Goal: Information Seeking & Learning: Learn about a topic

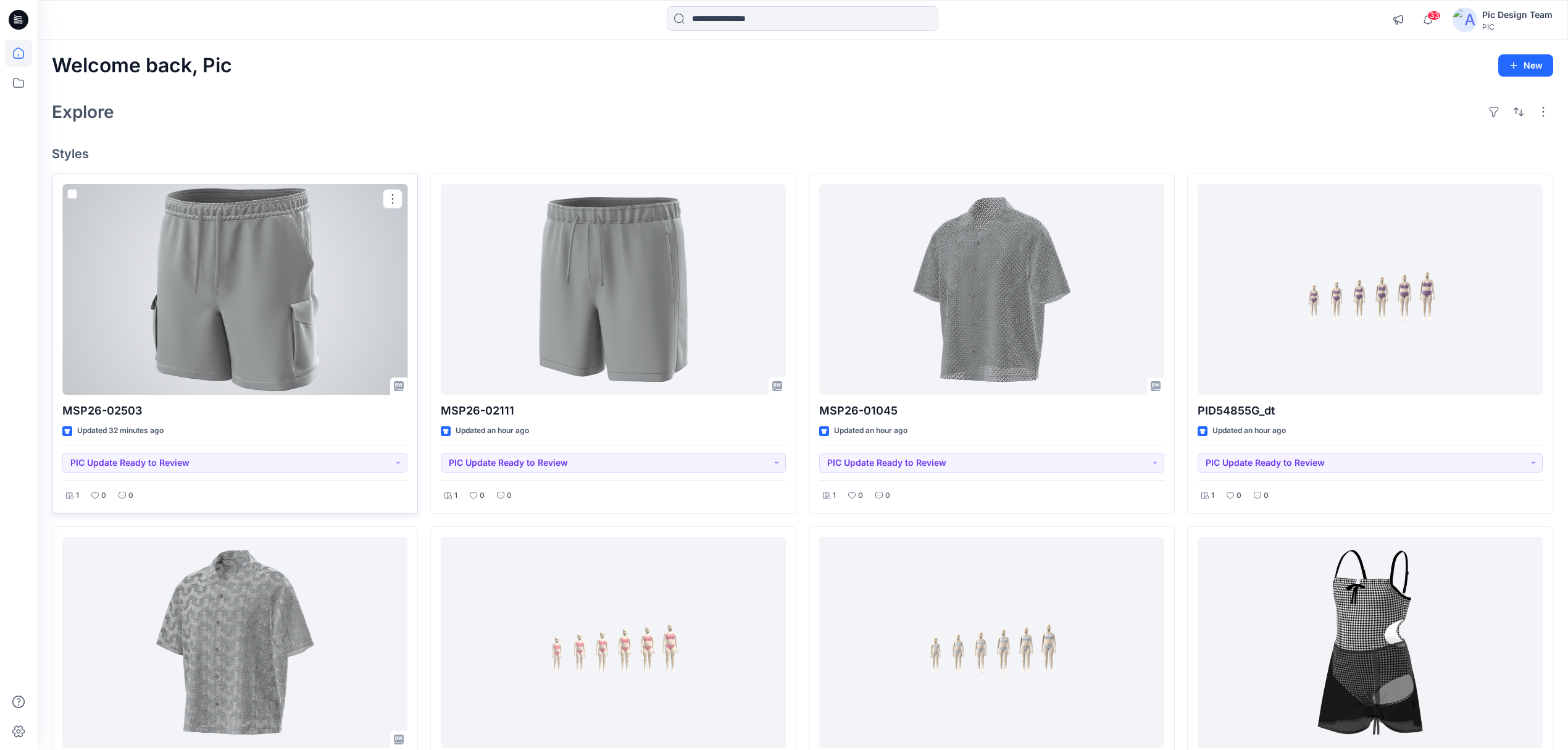
click at [312, 337] on div at bounding box center [235, 290] width 346 height 211
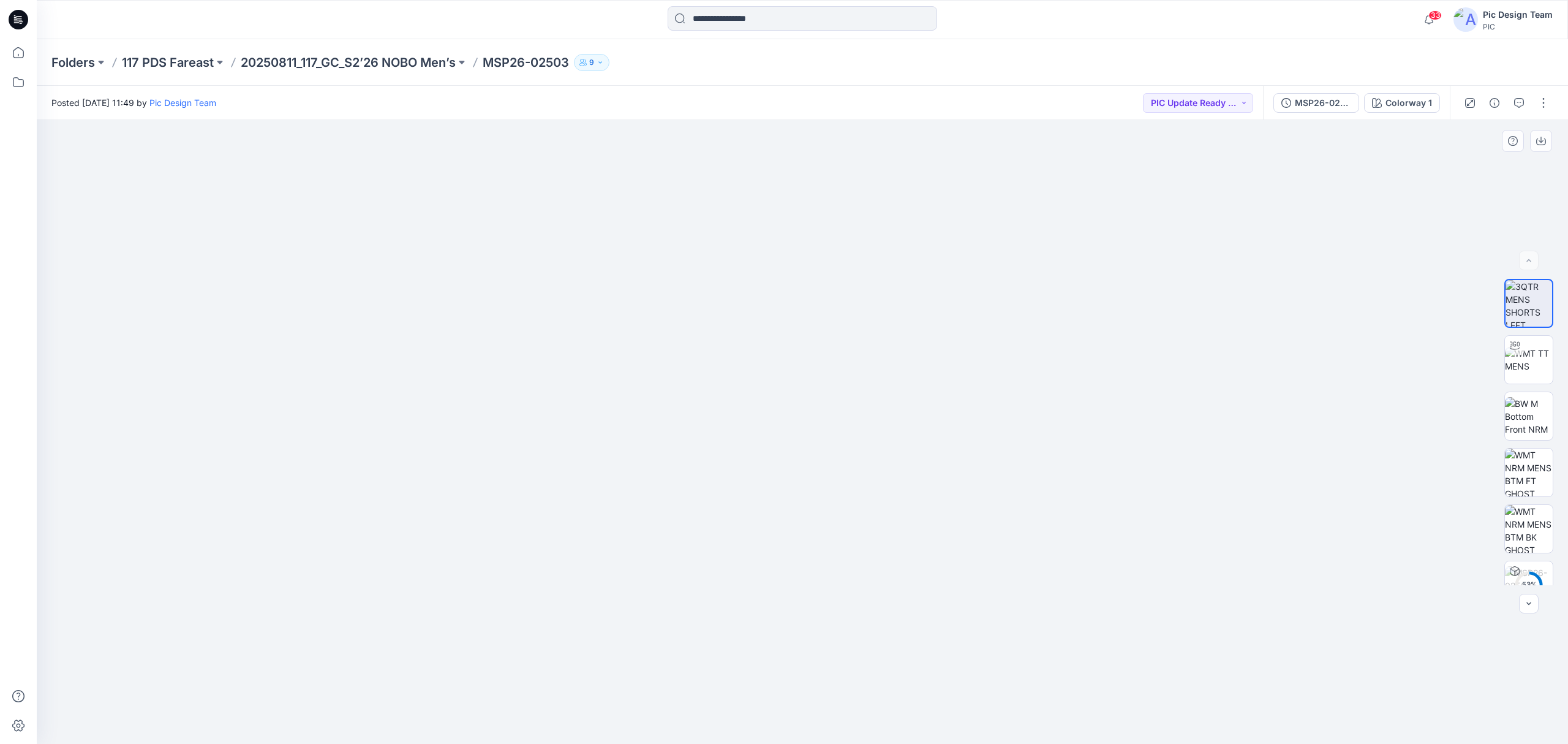
drag, startPoint x: 1080, startPoint y: 626, endPoint x: 870, endPoint y: 626, distance: 210.0
click at [1534, 346] on img at bounding box center [1528, 359] width 47 height 26
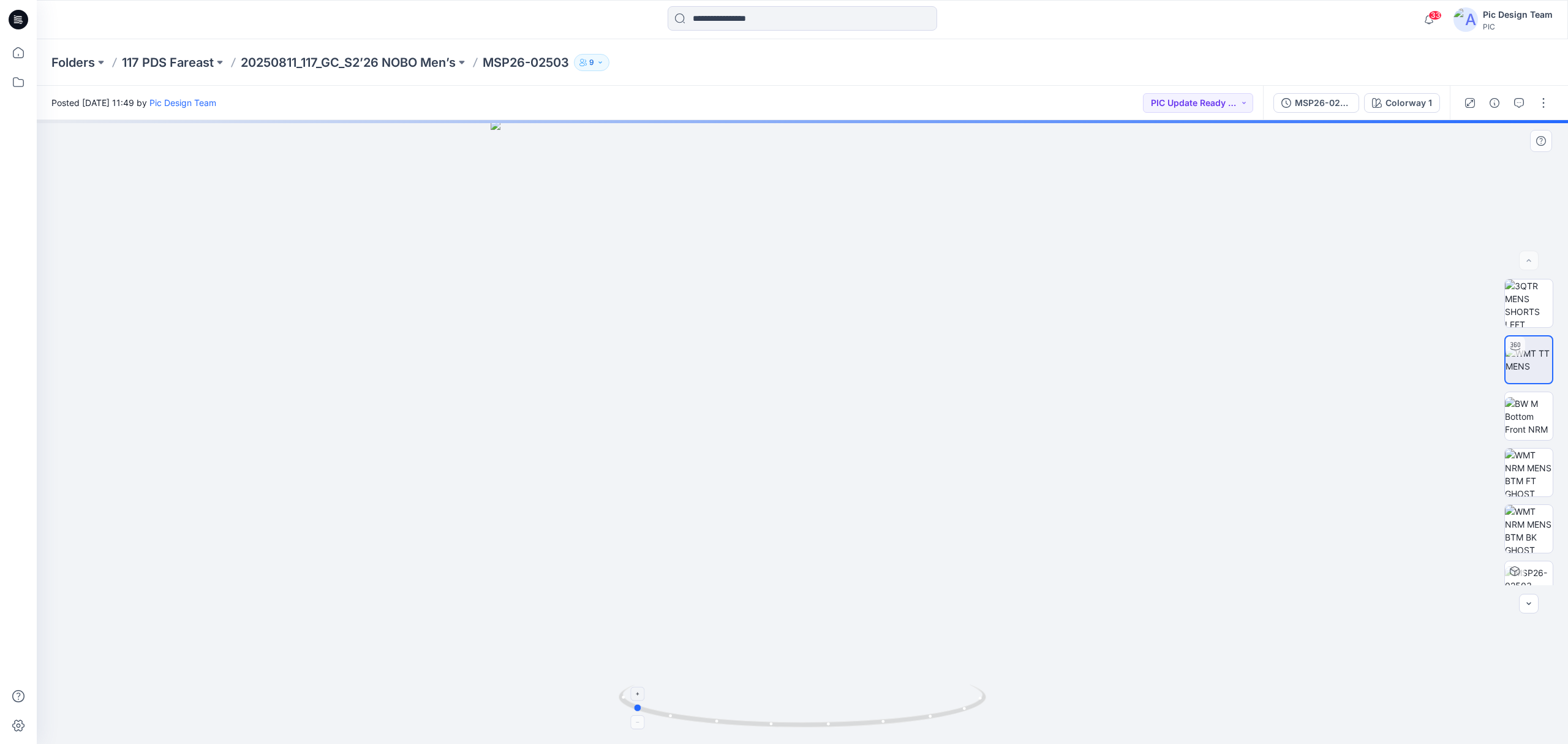
drag, startPoint x: 994, startPoint y: 705, endPoint x: 824, endPoint y: 705, distance: 170.0
click at [824, 705] on div at bounding box center [802, 432] width 1531 height 624
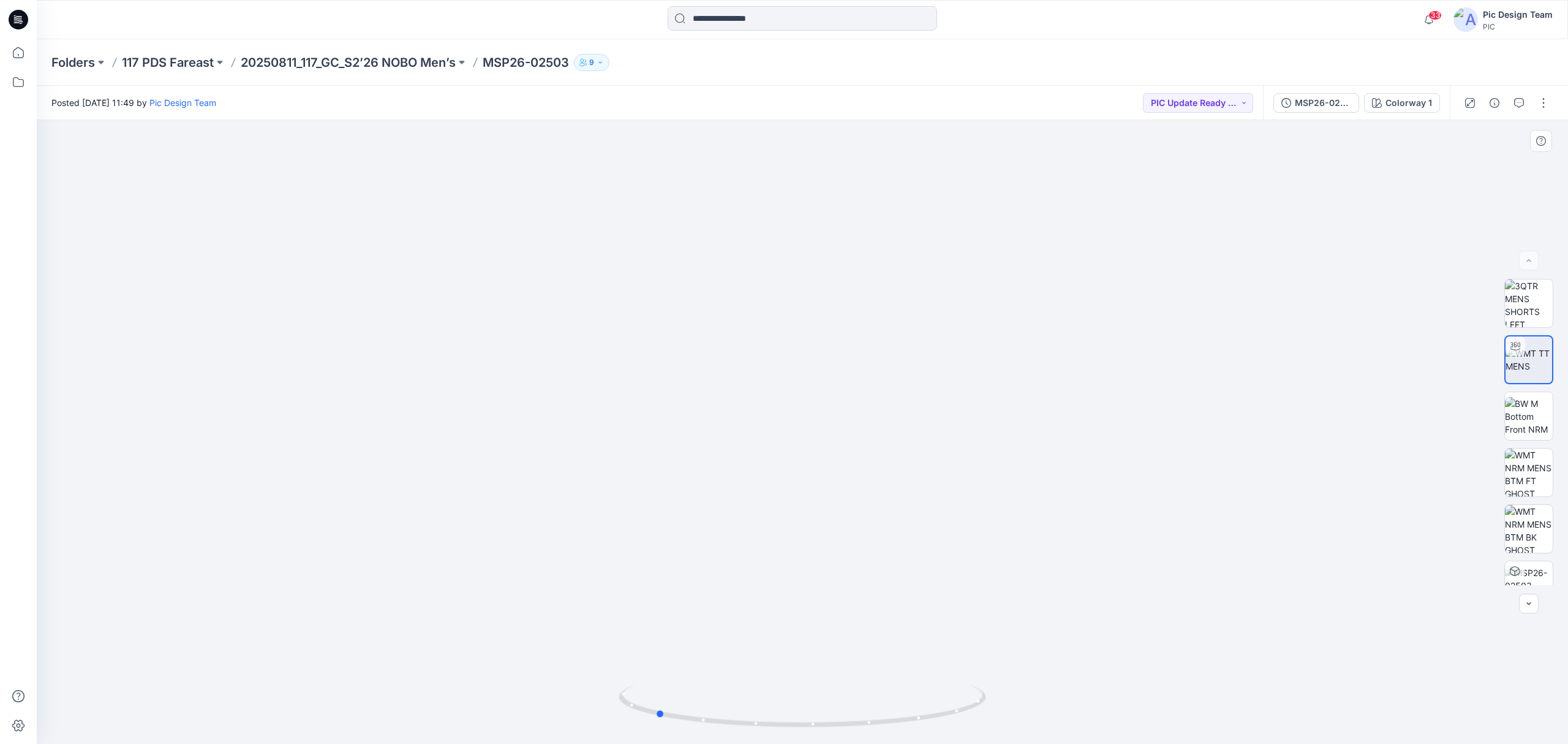
drag, startPoint x: 891, startPoint y: 726, endPoint x: 1236, endPoint y: 719, distance: 345.1
click at [1240, 719] on div at bounding box center [802, 432] width 1531 height 624
drag, startPoint x: 923, startPoint y: 711, endPoint x: 1036, endPoint y: 740, distance: 116.7
click at [1036, 740] on div at bounding box center [802, 432] width 1531 height 624
drag, startPoint x: 1014, startPoint y: 706, endPoint x: 995, endPoint y: 711, distance: 19.6
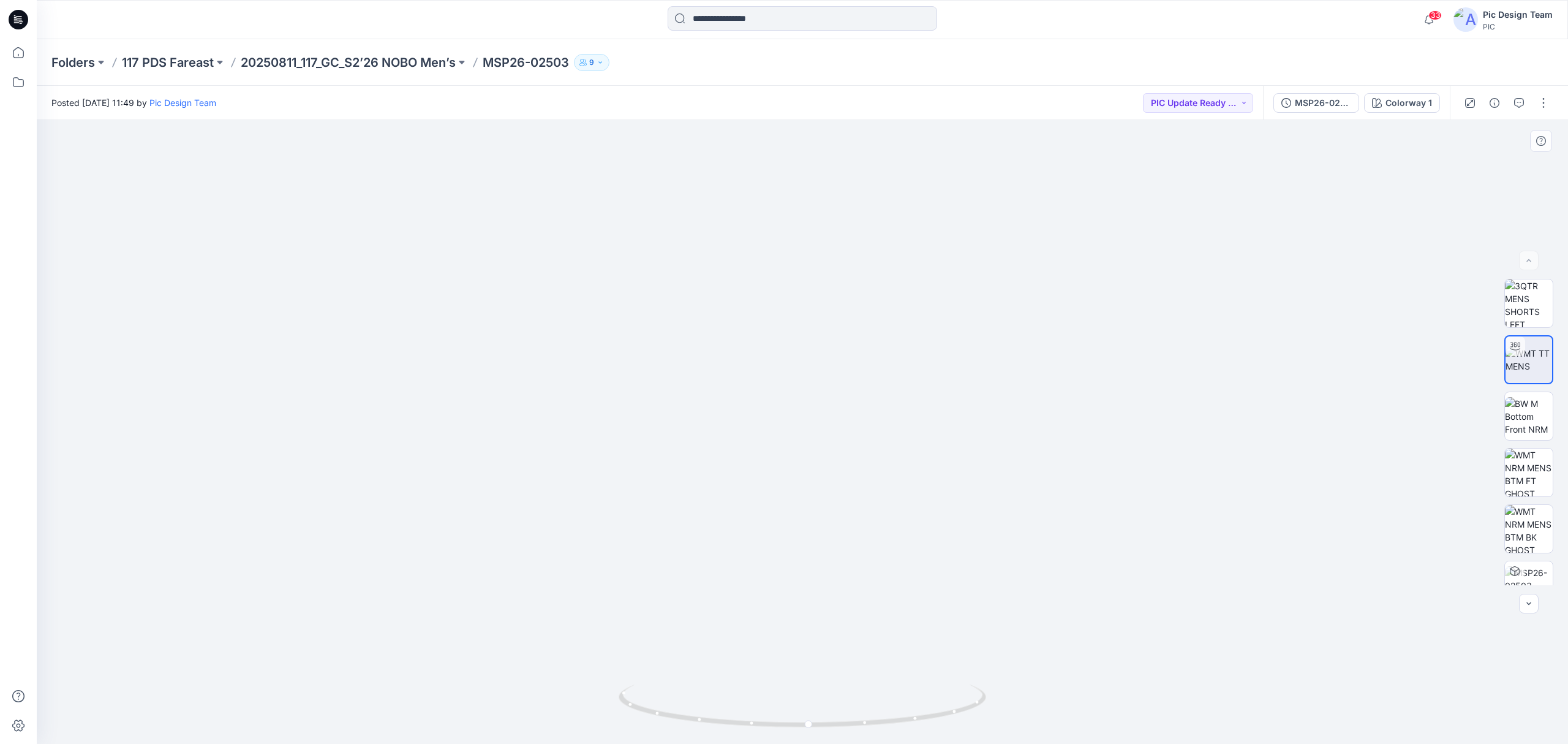
click at [995, 711] on img at bounding box center [802, 292] width 1194 height 904
drag, startPoint x: 917, startPoint y: 719, endPoint x: 990, endPoint y: 714, distance: 73.2
click at [990, 714] on div at bounding box center [802, 432] width 1531 height 624
drag, startPoint x: 964, startPoint y: 735, endPoint x: 843, endPoint y: 739, distance: 121.1
click at [843, 739] on img at bounding box center [802, 714] width 368 height 59
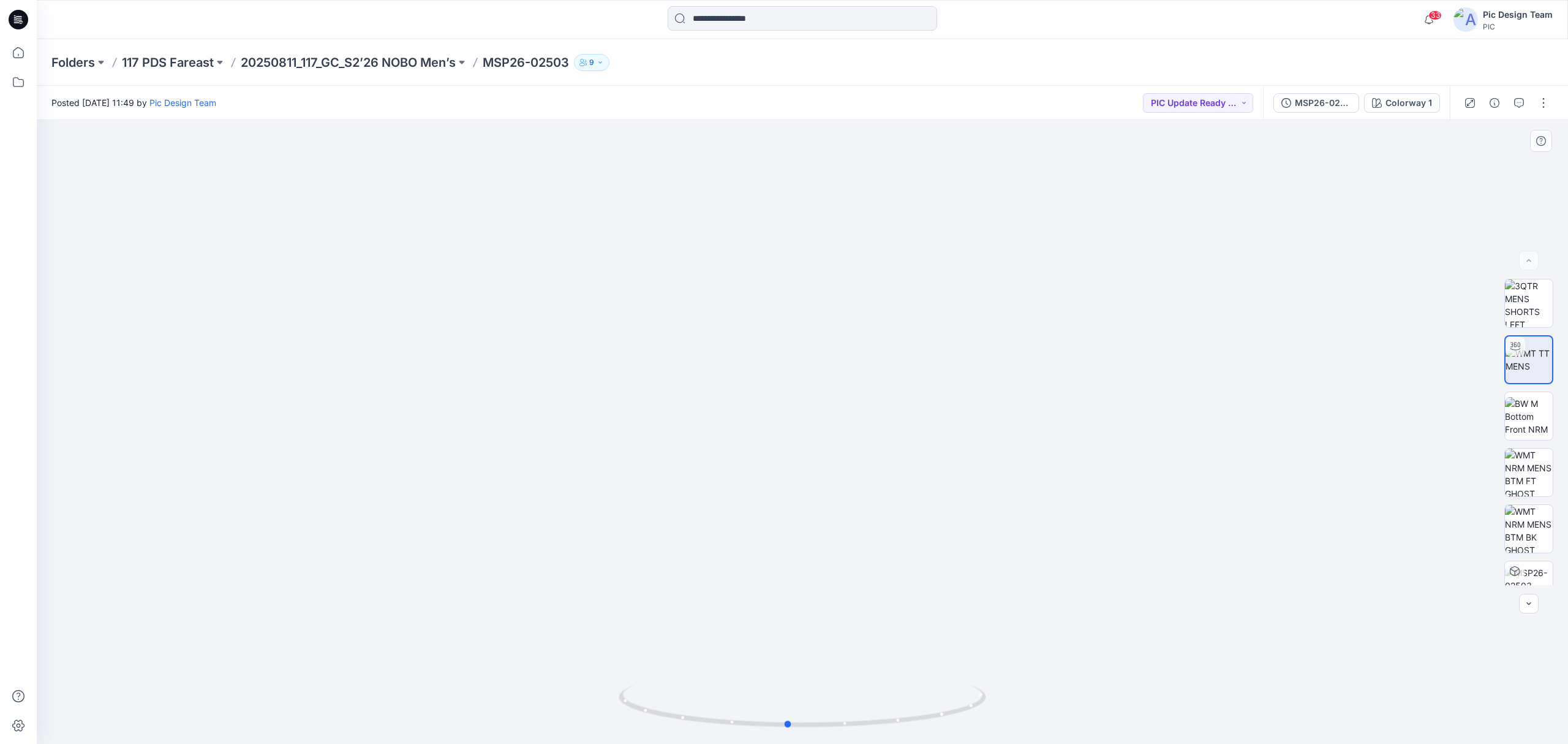
drag, startPoint x: 893, startPoint y: 731, endPoint x: 947, endPoint y: 735, distance: 54.1
click at [947, 735] on img at bounding box center [802, 714] width 368 height 59
click at [22, 55] on icon at bounding box center [18, 53] width 27 height 27
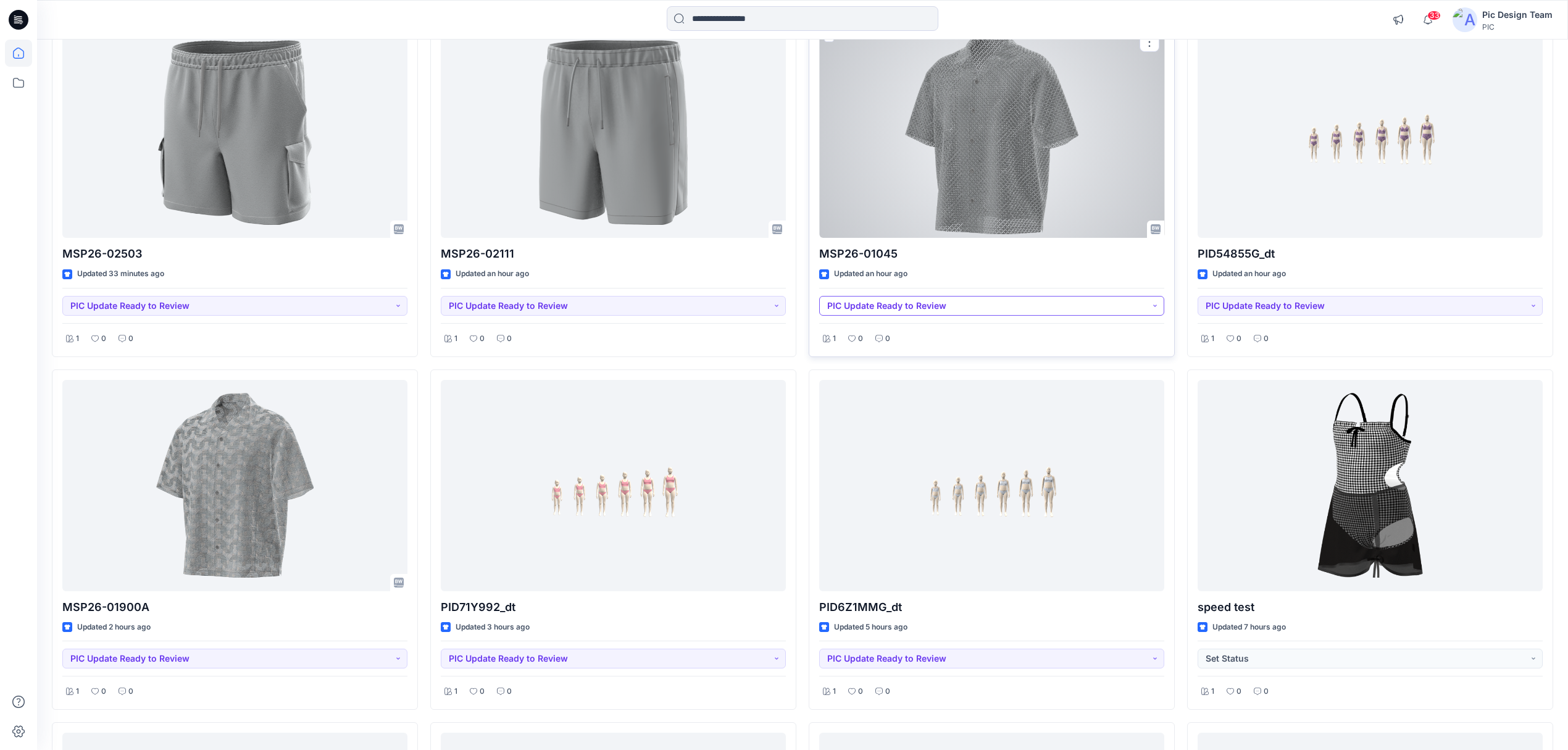
scroll to position [164, 0]
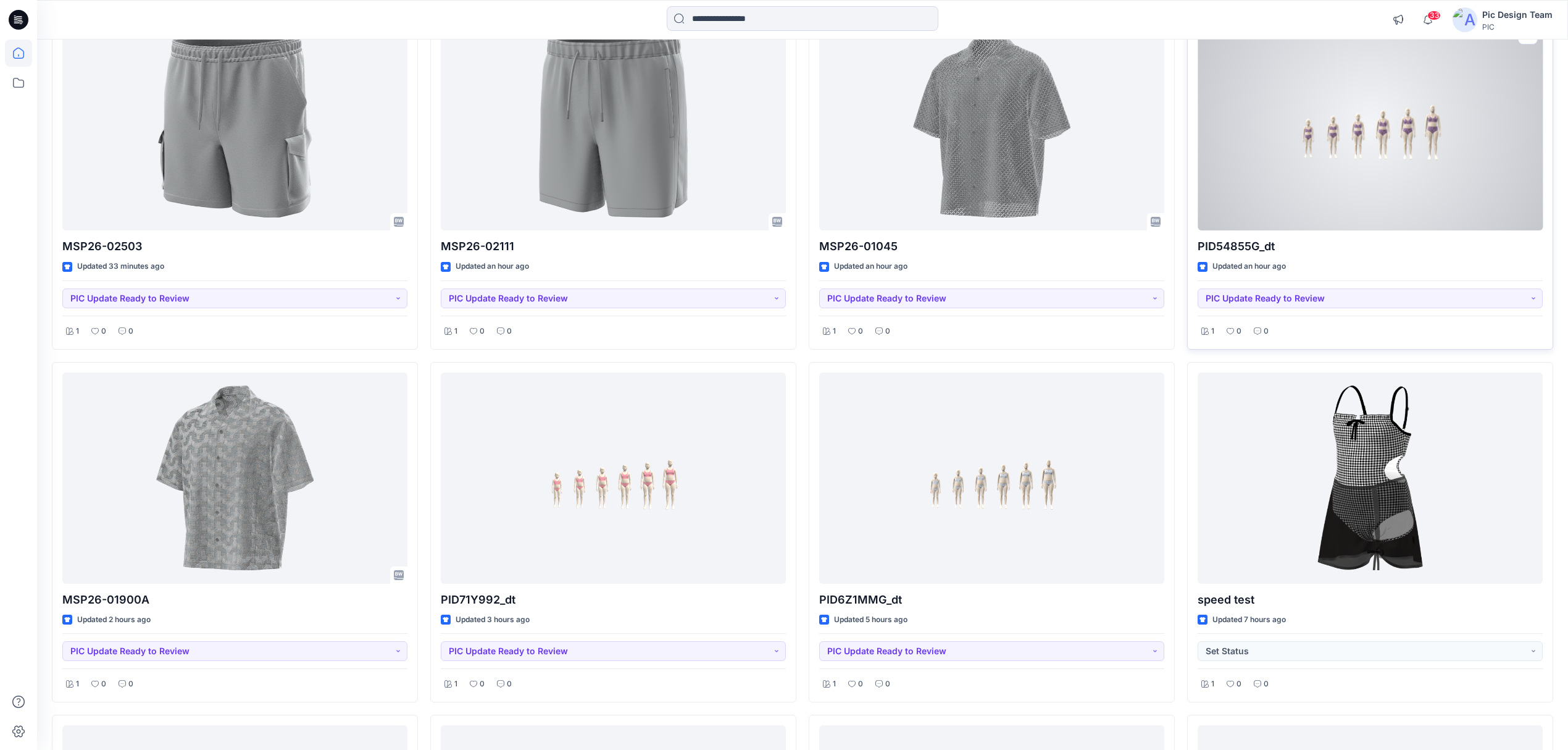
click at [1451, 91] on div at bounding box center [1370, 125] width 346 height 211
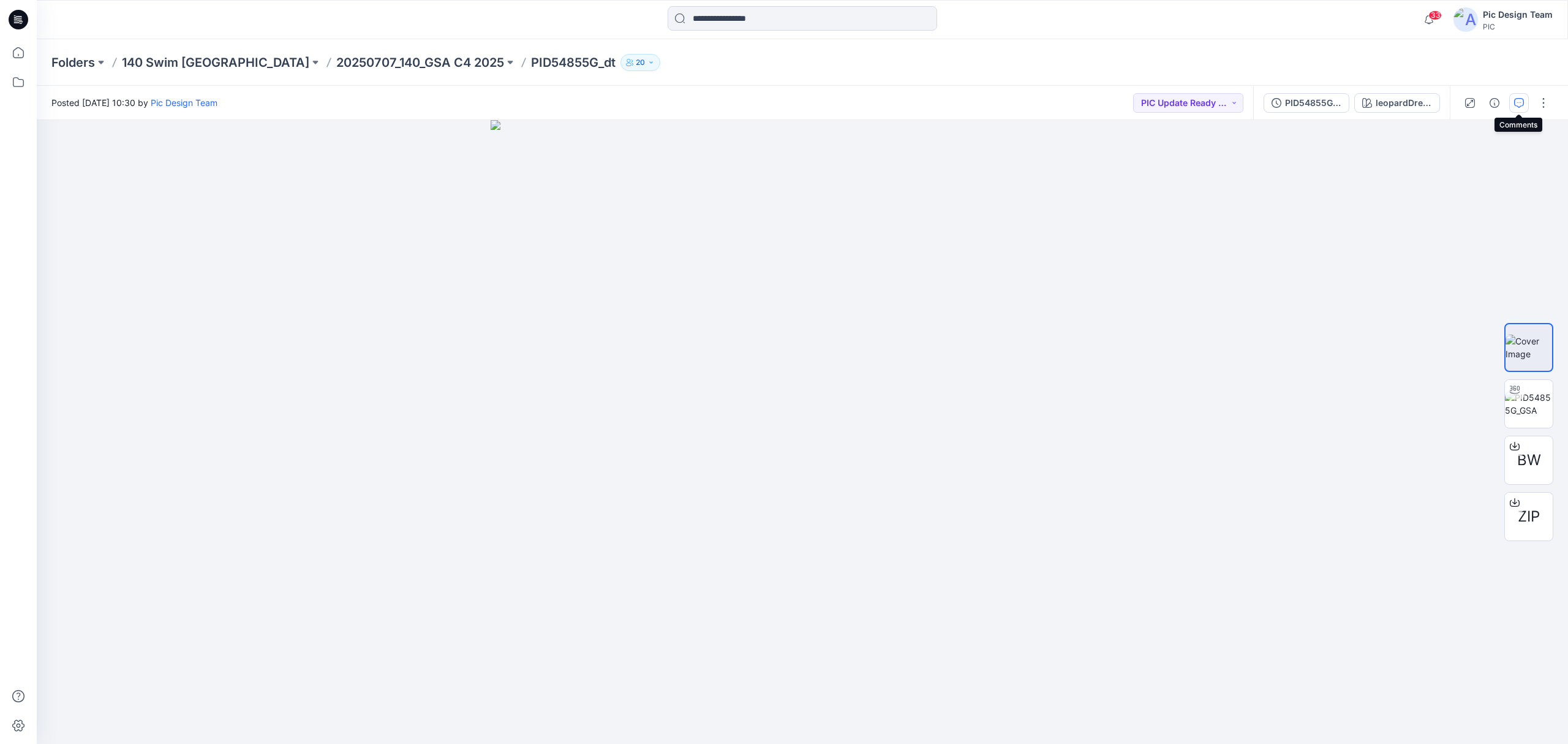
click at [1522, 106] on icon "button" at bounding box center [1519, 102] width 10 height 10
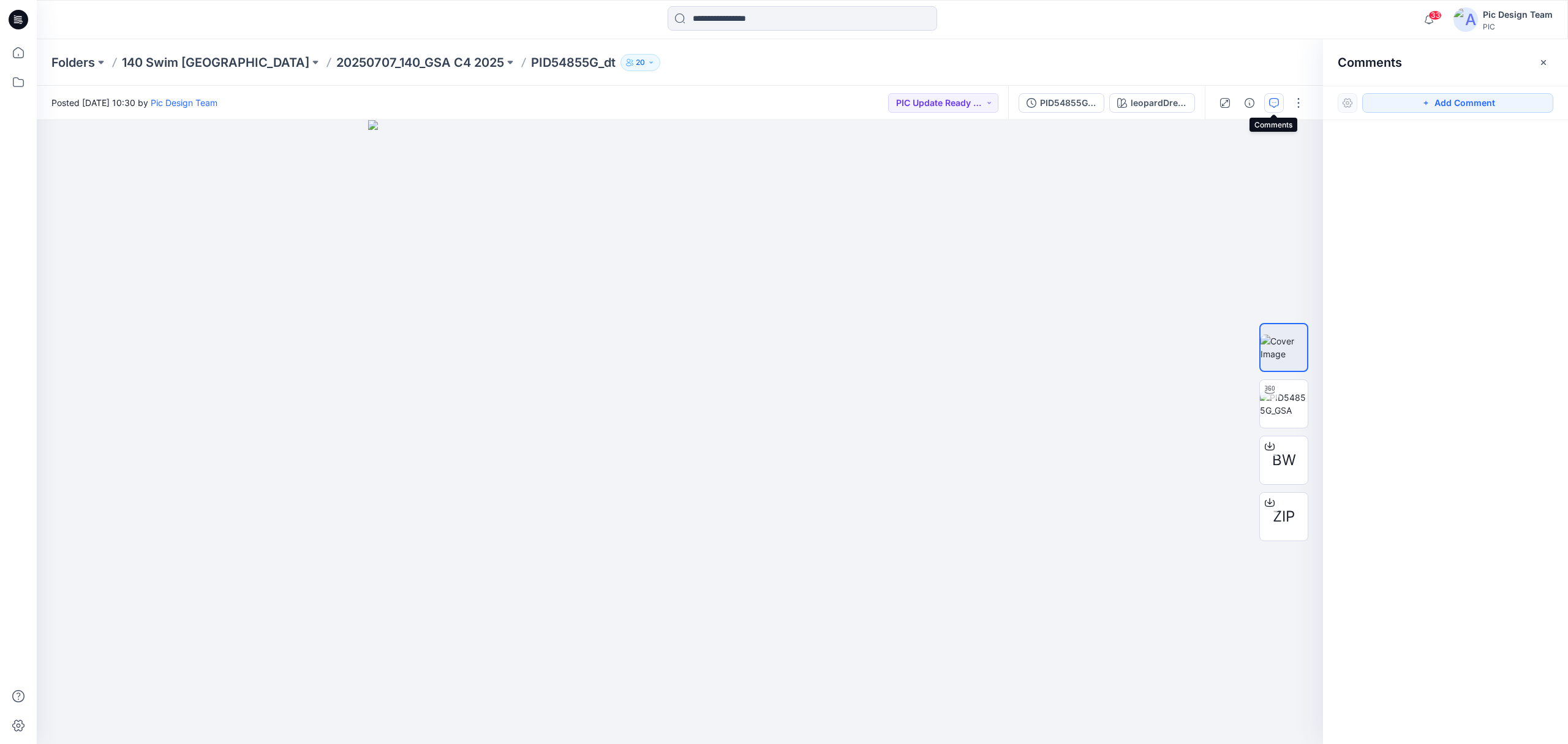
click at [1280, 99] on button "button" at bounding box center [1274, 103] width 20 height 20
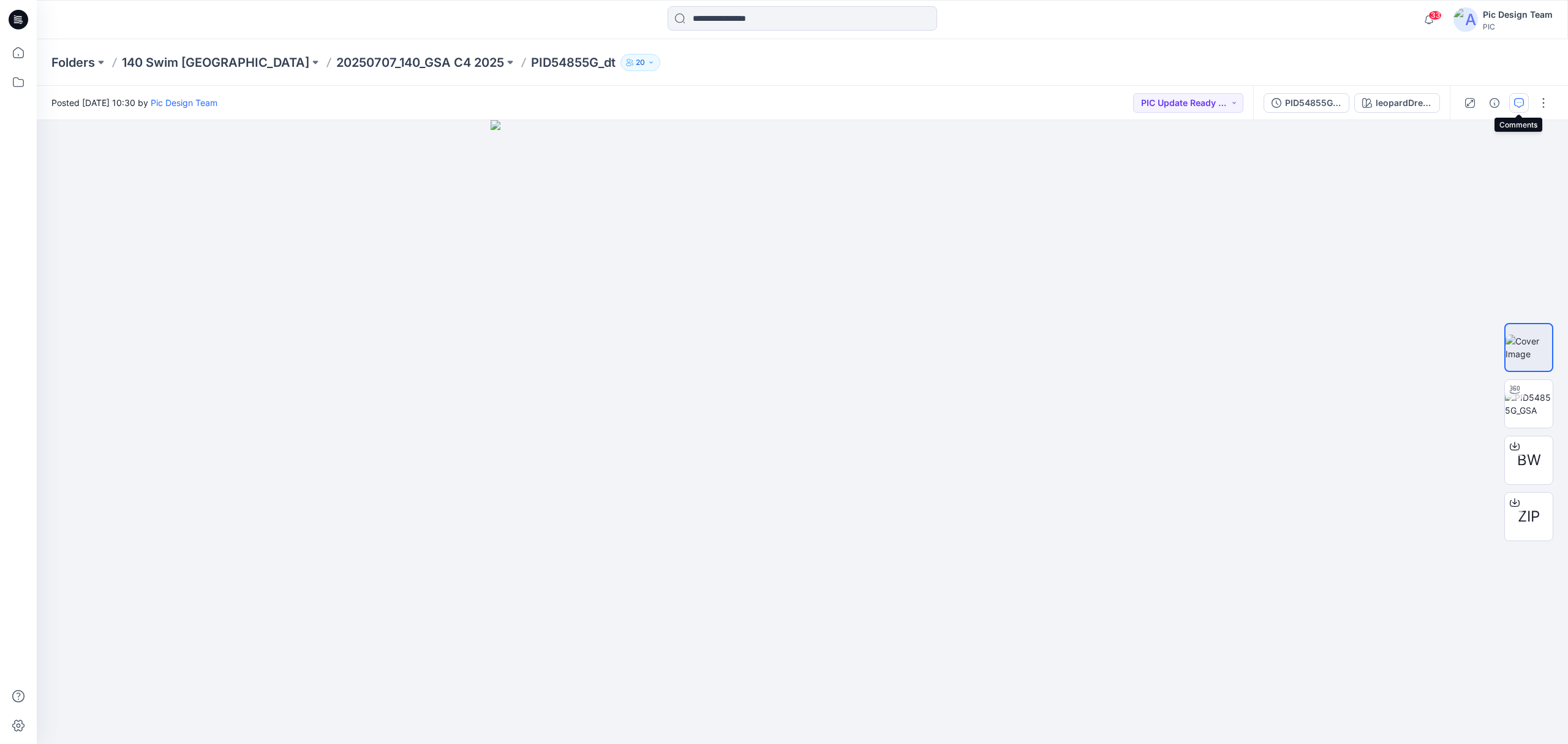
click at [1510, 99] on button "button" at bounding box center [1519, 103] width 20 height 20
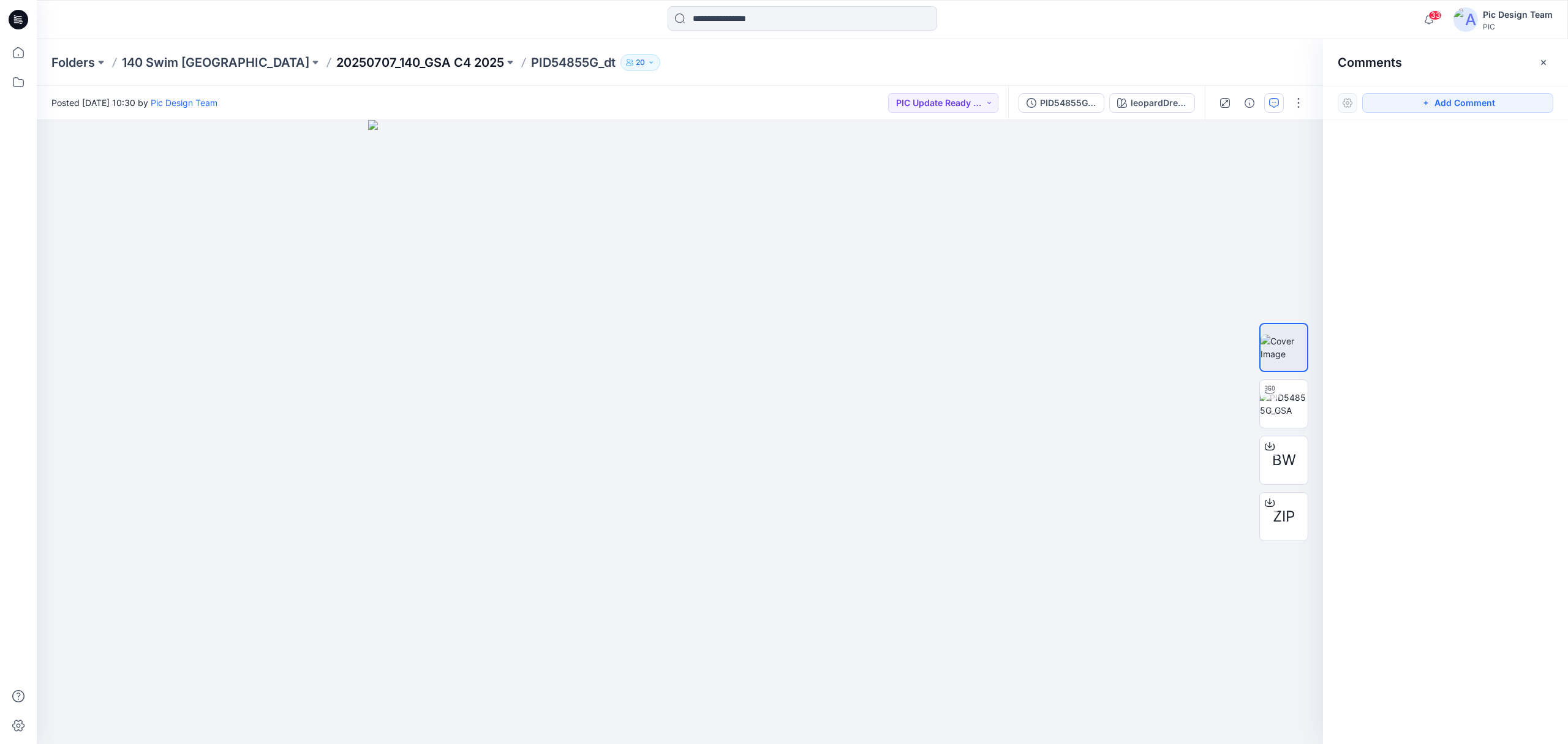
click at [337, 60] on p "20250707_140_GSA C4 2025" at bounding box center [421, 62] width 168 height 17
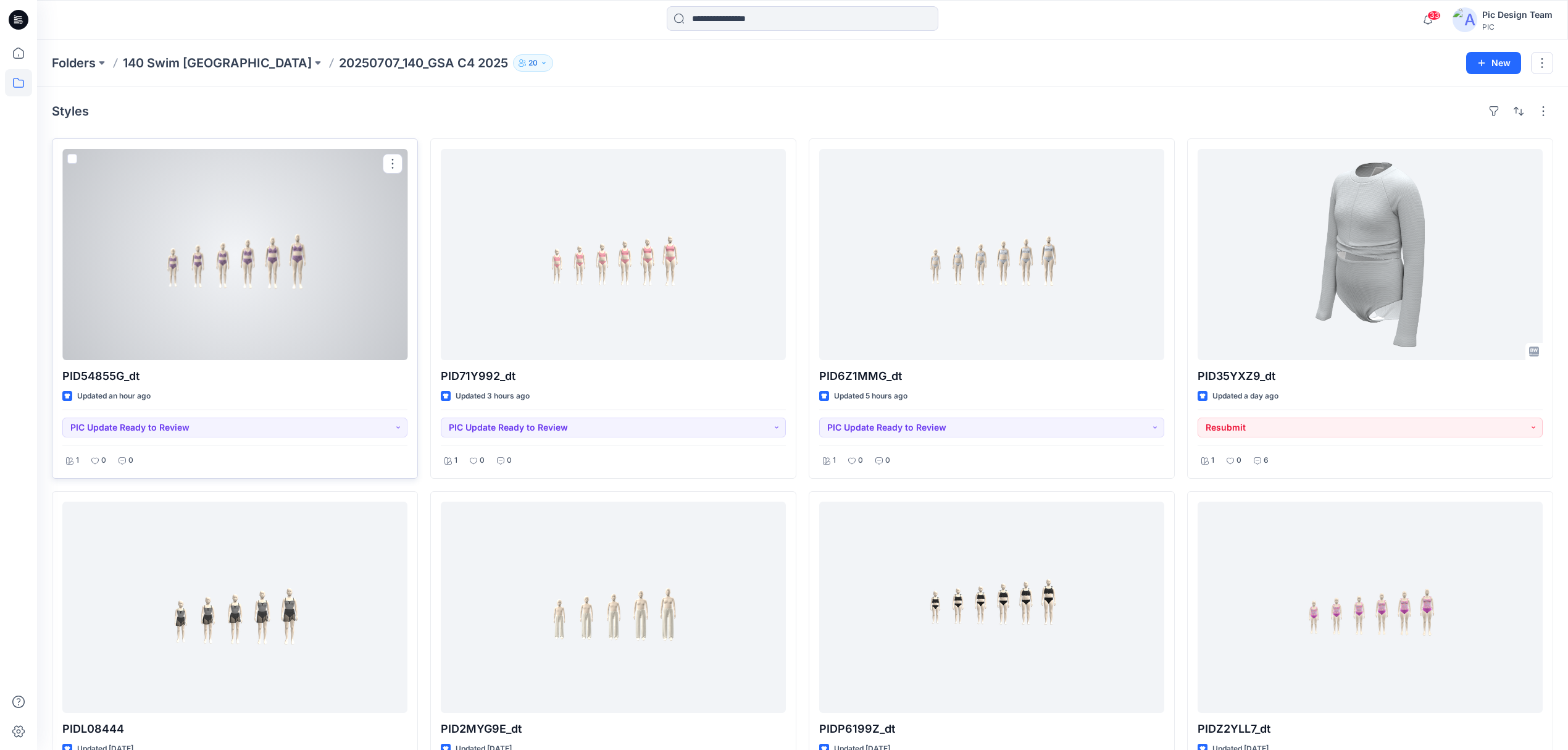
click at [326, 301] on div at bounding box center [235, 255] width 346 height 211
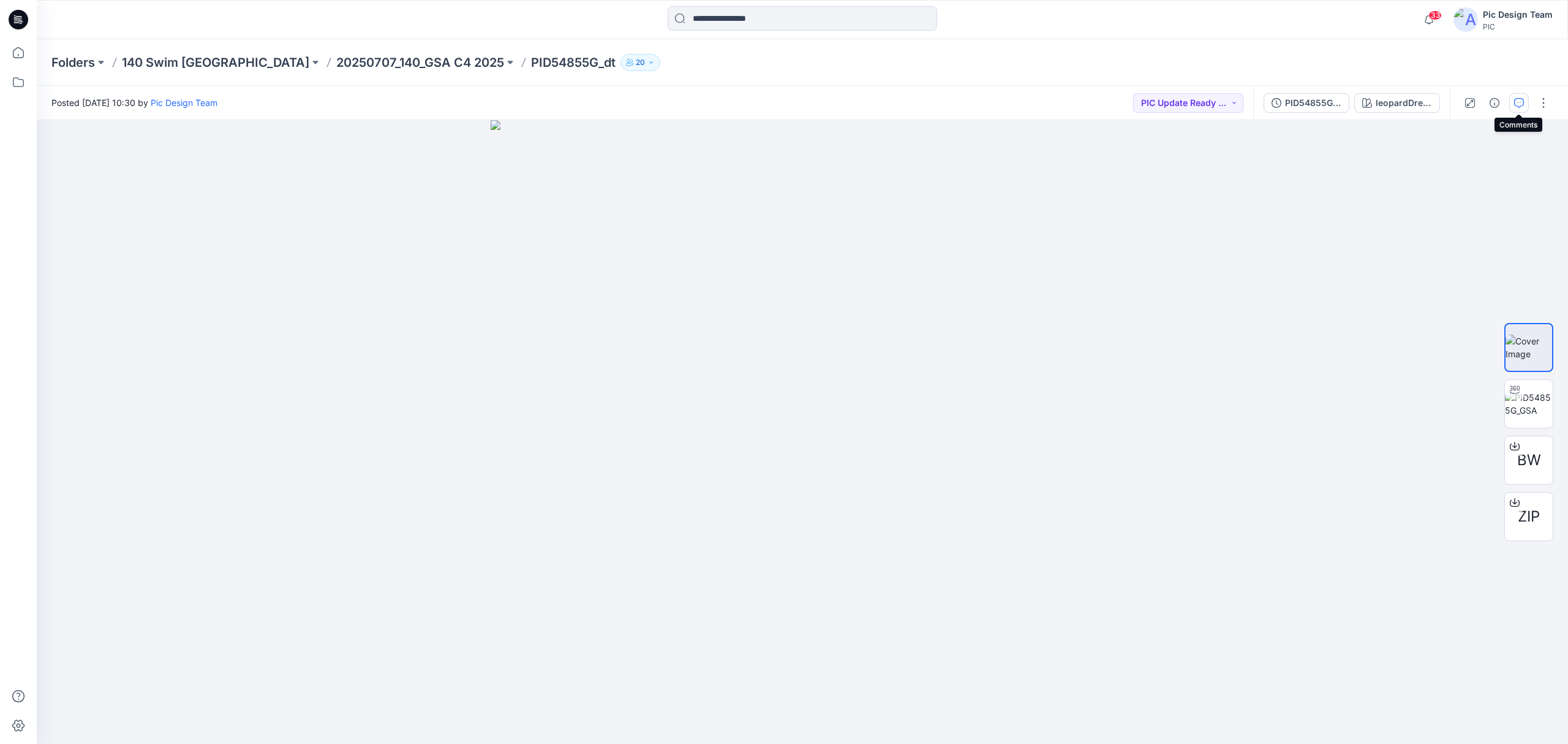
click at [1517, 107] on button "button" at bounding box center [1519, 103] width 20 height 20
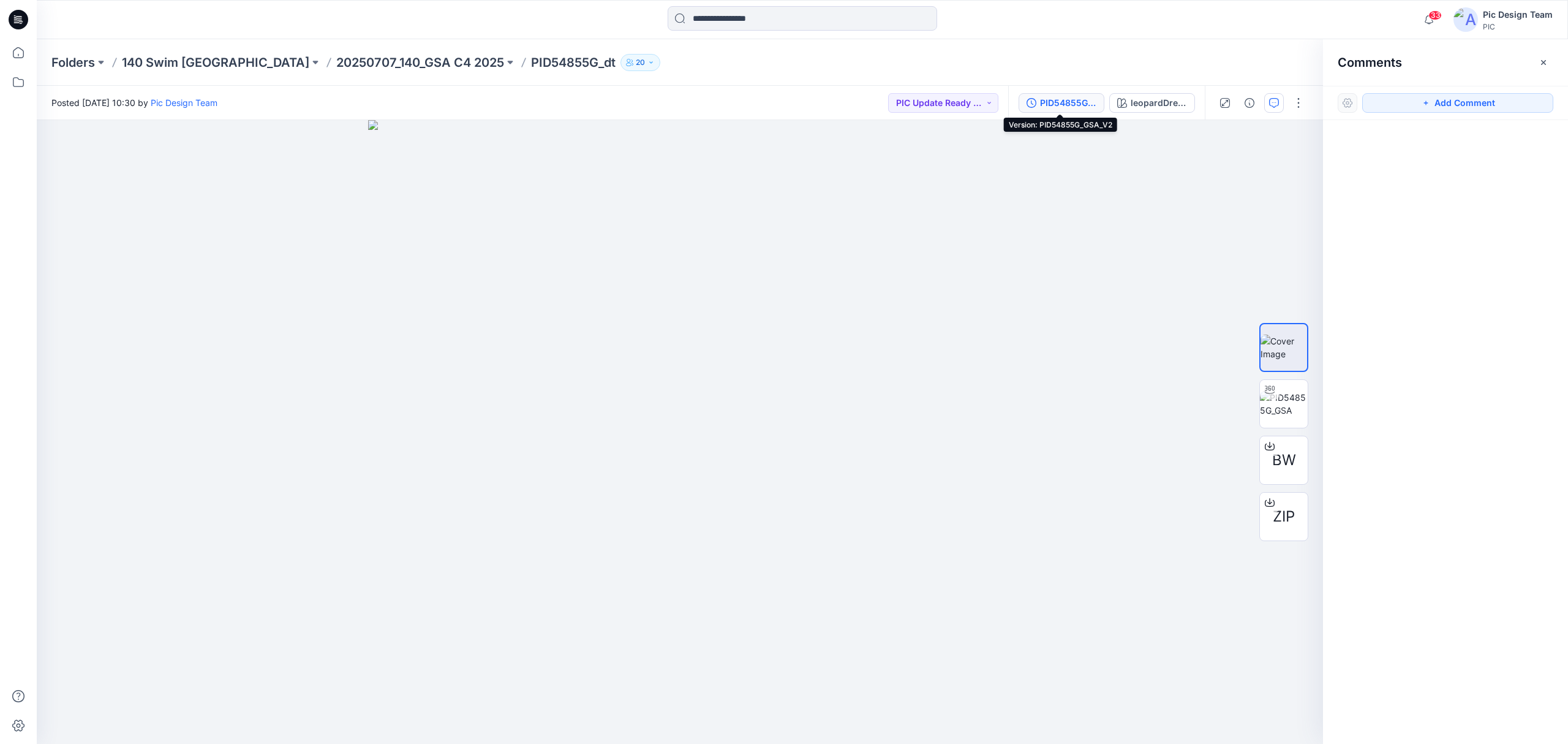
click at [1071, 102] on div "PID54855G_GSA_V2" at bounding box center [1068, 102] width 56 height 13
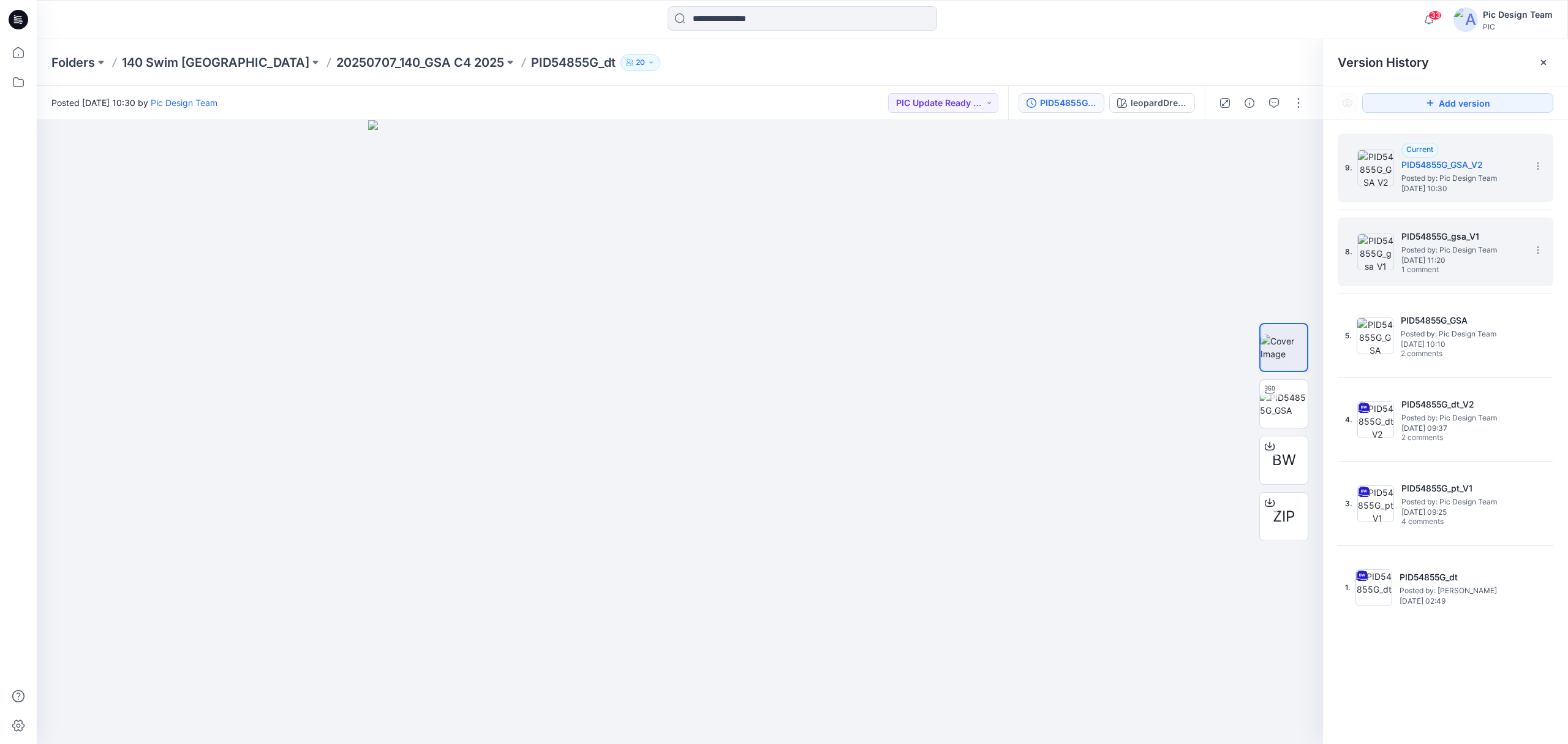
click at [1466, 255] on span "Posted by: Pic Design Team" at bounding box center [1462, 250] width 123 height 13
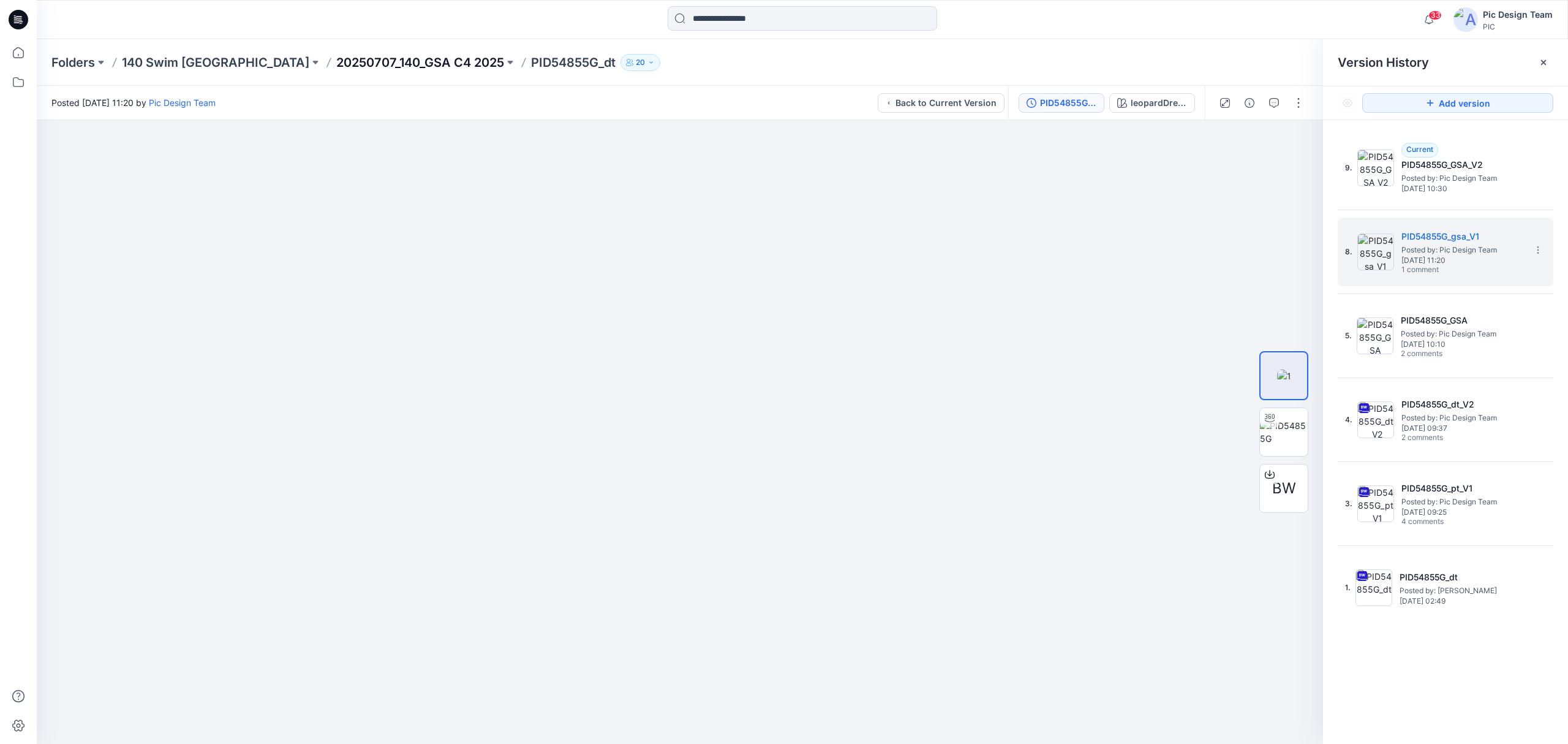
click at [337, 63] on p "20250707_140_GSA C4 2025" at bounding box center [421, 62] width 168 height 17
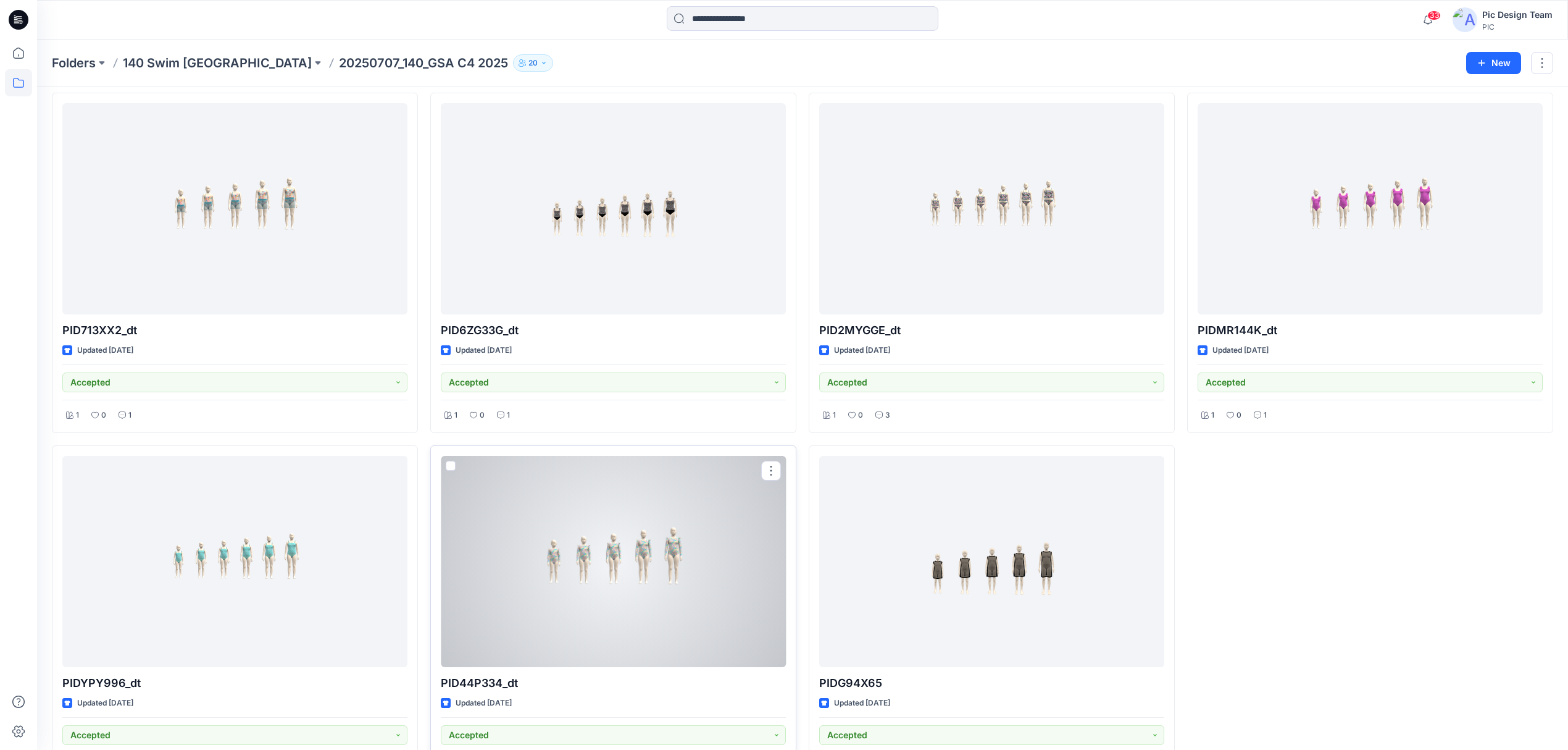
scroll to position [721, 0]
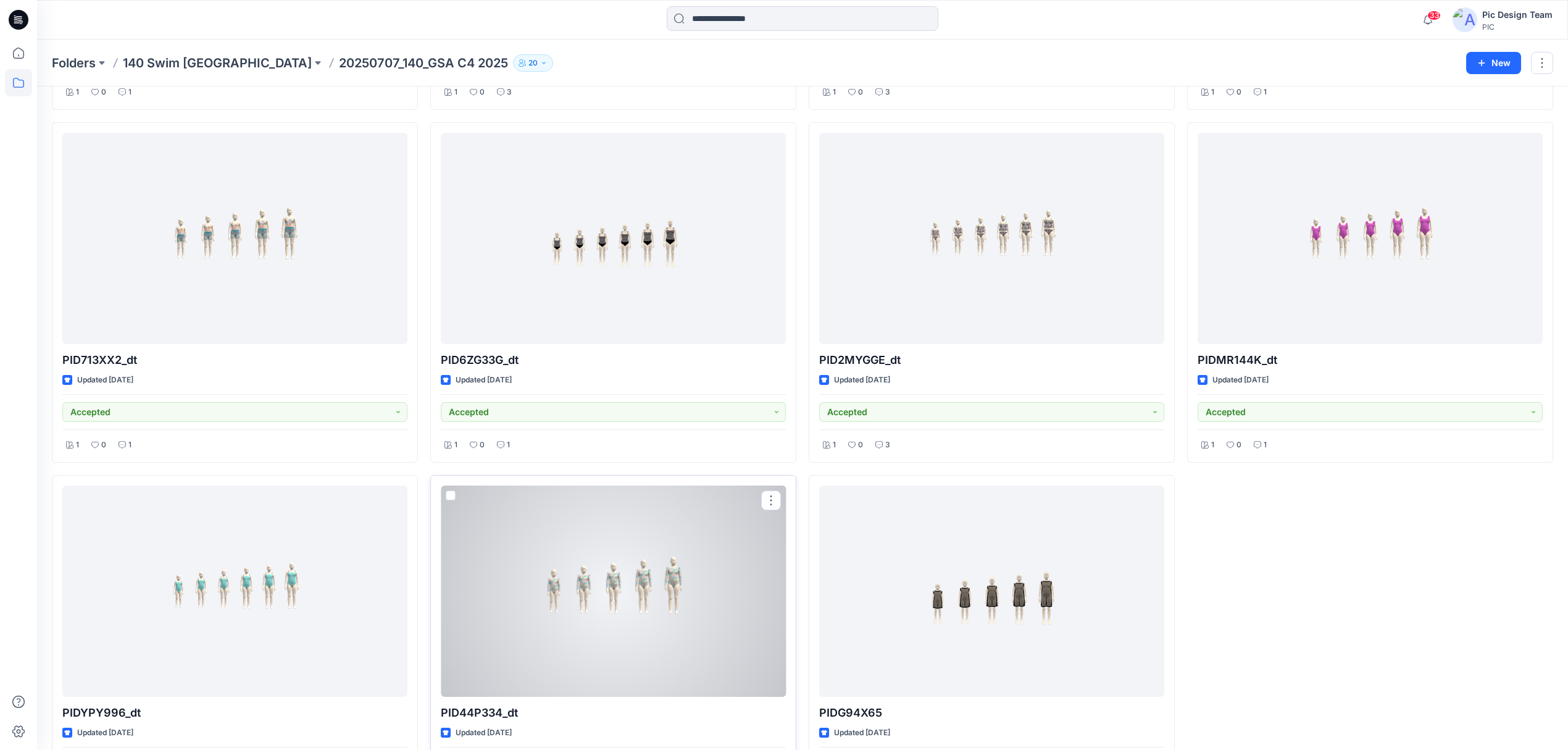
click at [679, 613] on div at bounding box center [613, 591] width 346 height 211
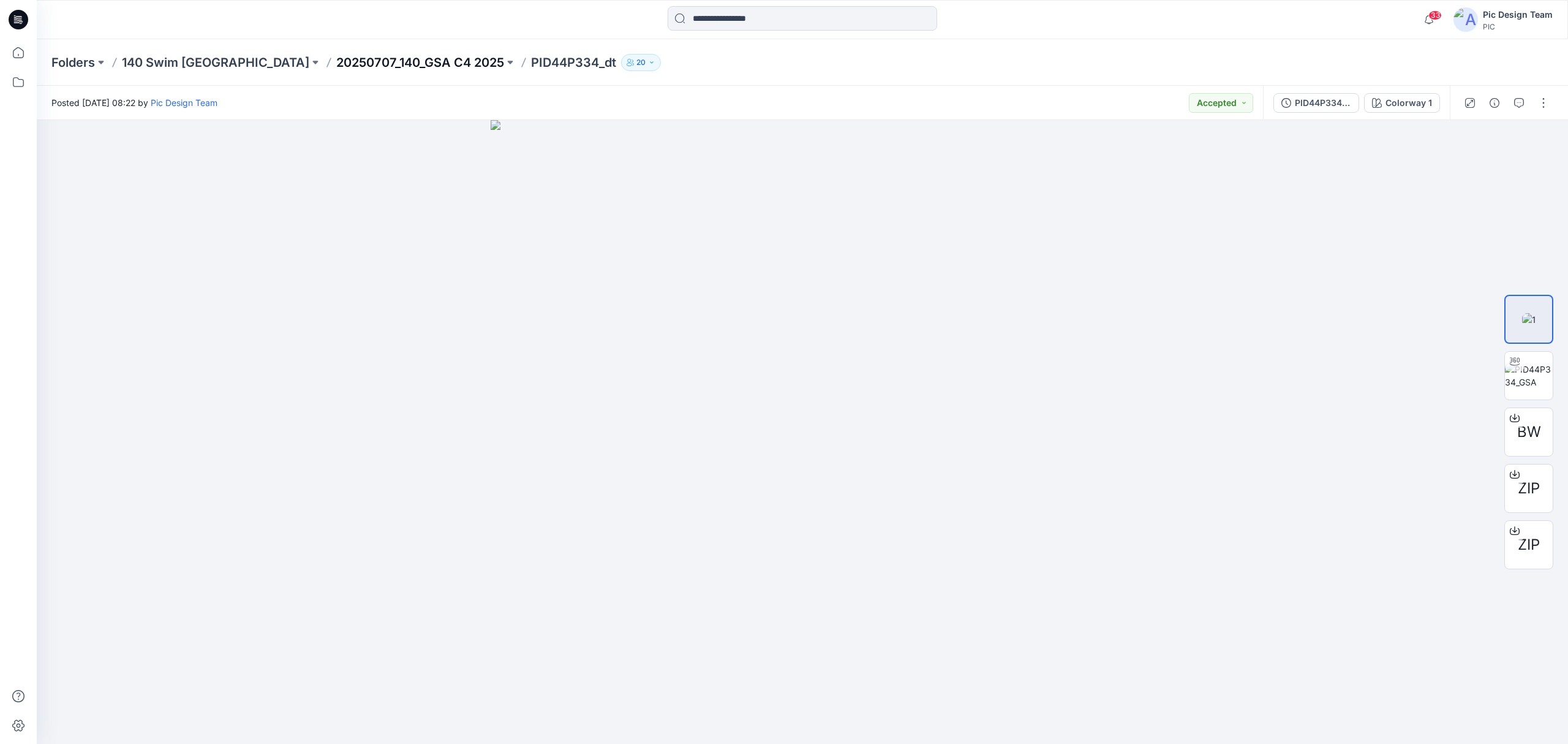
click at [337, 59] on p "20250707_140_GSA C4 2025" at bounding box center [421, 62] width 168 height 17
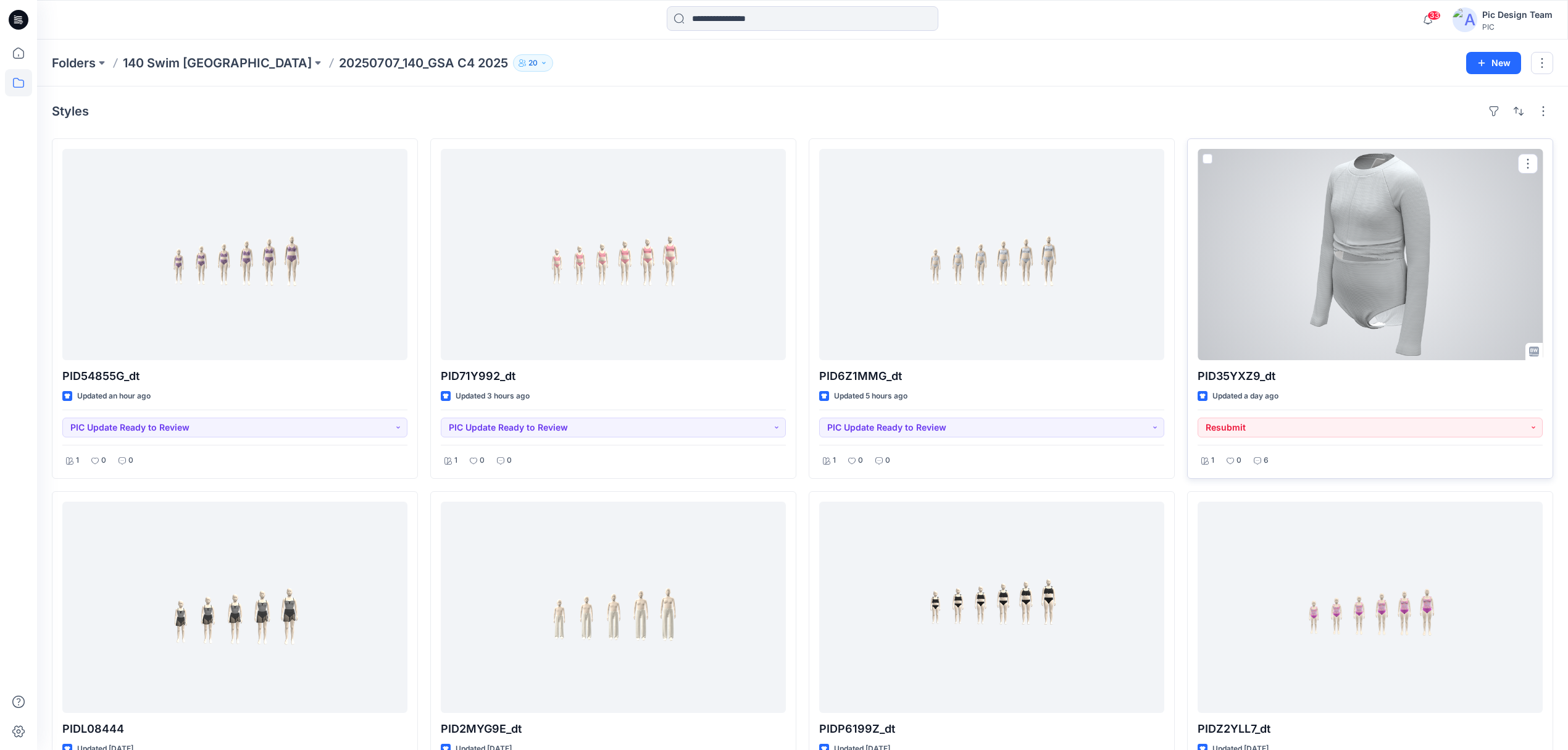
click at [1369, 272] on div at bounding box center [1370, 255] width 346 height 211
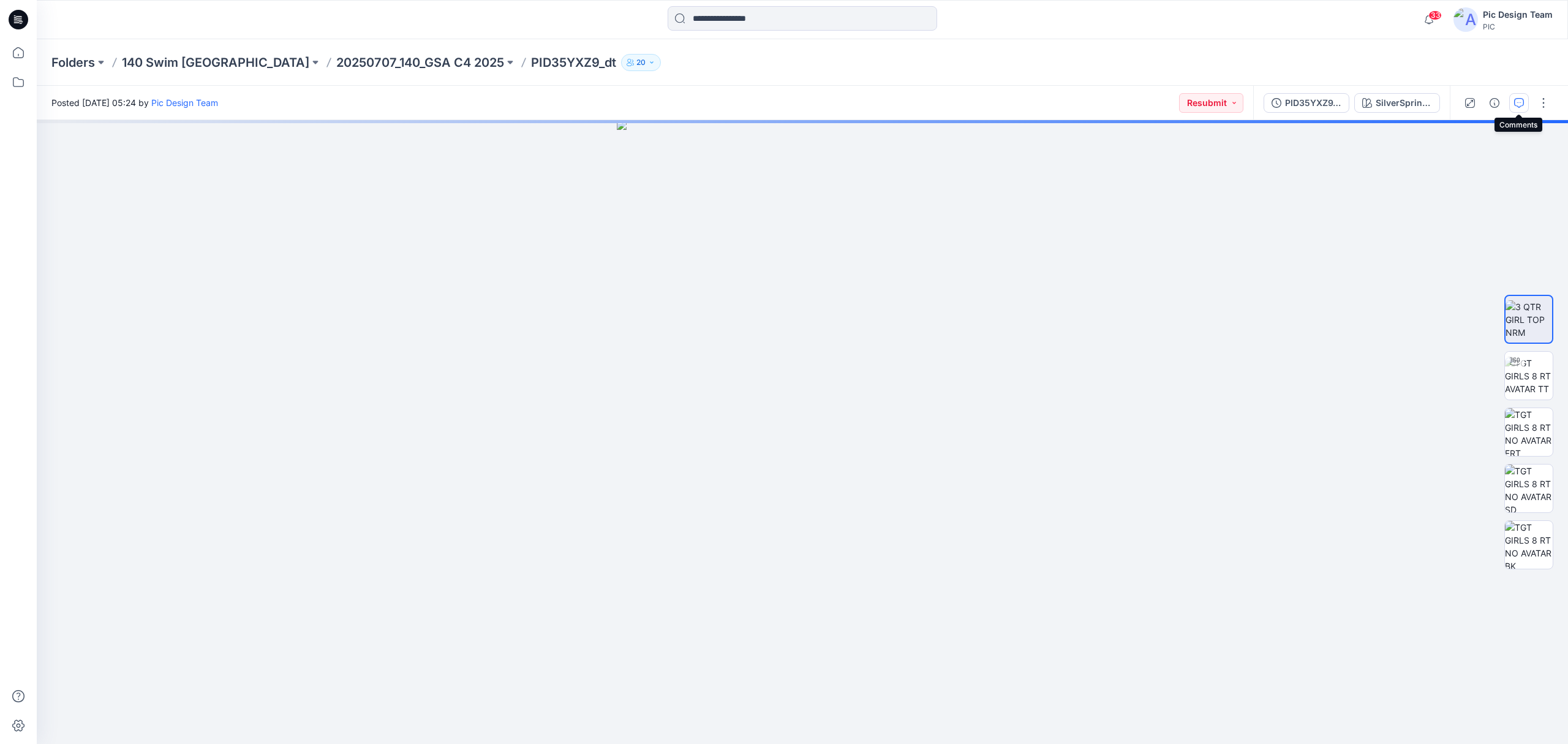
click at [1514, 107] on icon "button" at bounding box center [1519, 102] width 10 height 10
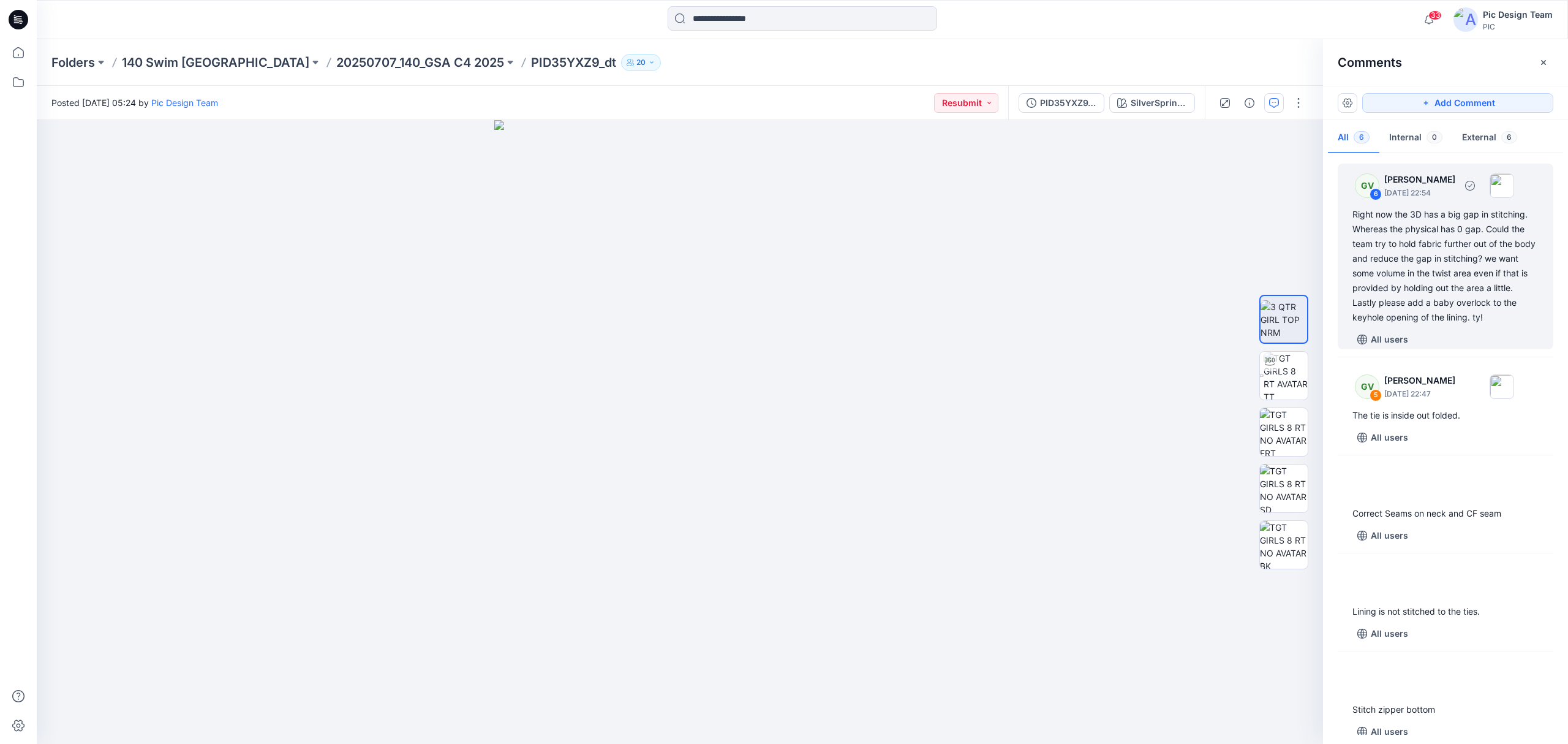
click at [1483, 278] on div "Right now the 3D has a big gap in stitching. Whereas the physical has 0 gap. Co…" at bounding box center [1445, 265] width 186 height 117
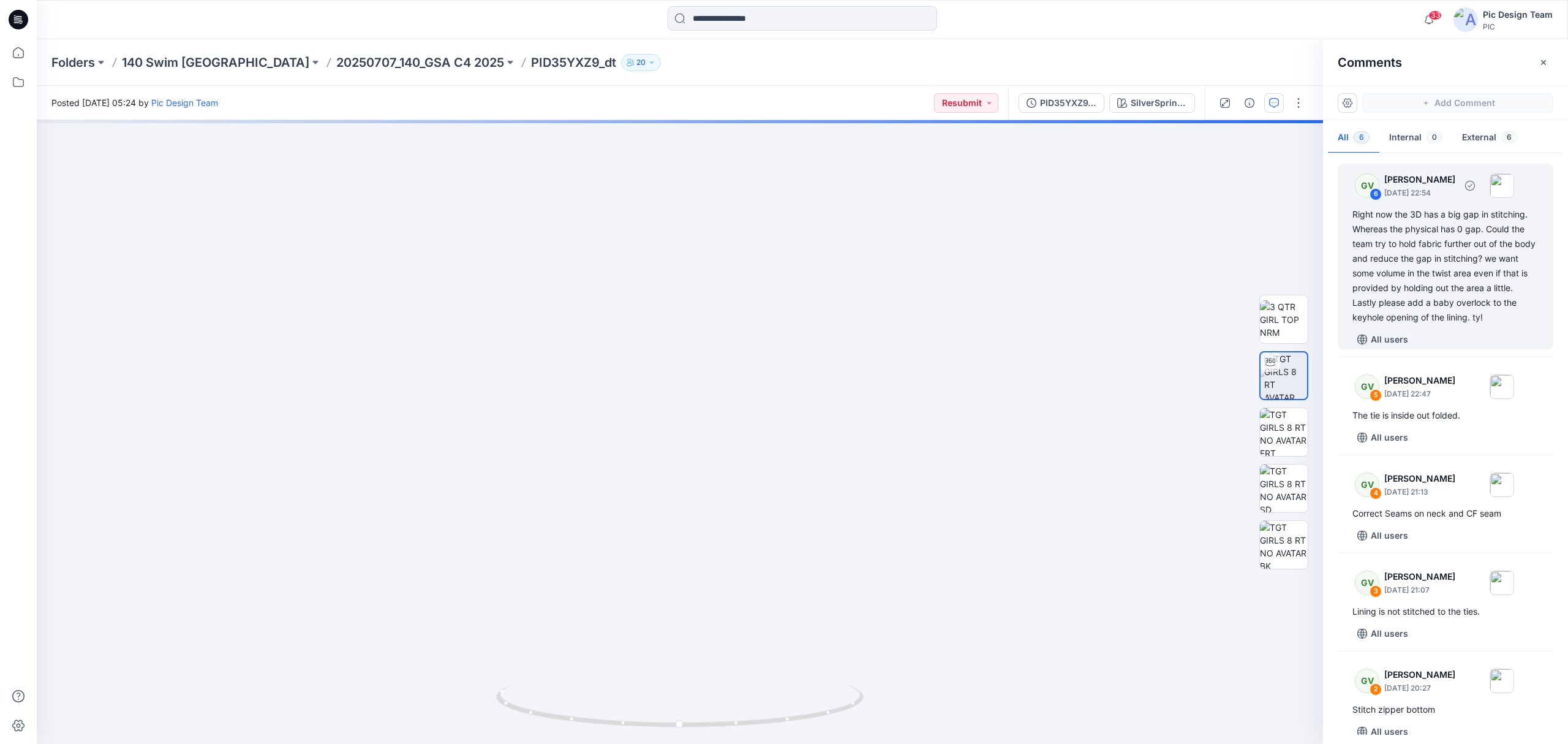
click at [1488, 259] on div "Right now the 3D has a big gap in stitching. Whereas the physical has 0 gap. Co…" at bounding box center [1445, 265] width 186 height 117
click at [1418, 250] on div "Right now the 3D has a big gap in stitching. Whereas the physical has 0 gap. Co…" at bounding box center [1445, 265] width 186 height 117
click at [1460, 202] on div "GV 6 [PERSON_NAME] [DATE] 22:54 Right now the 3D has a big gap in stitching. Wh…" at bounding box center [1445, 256] width 216 height 185
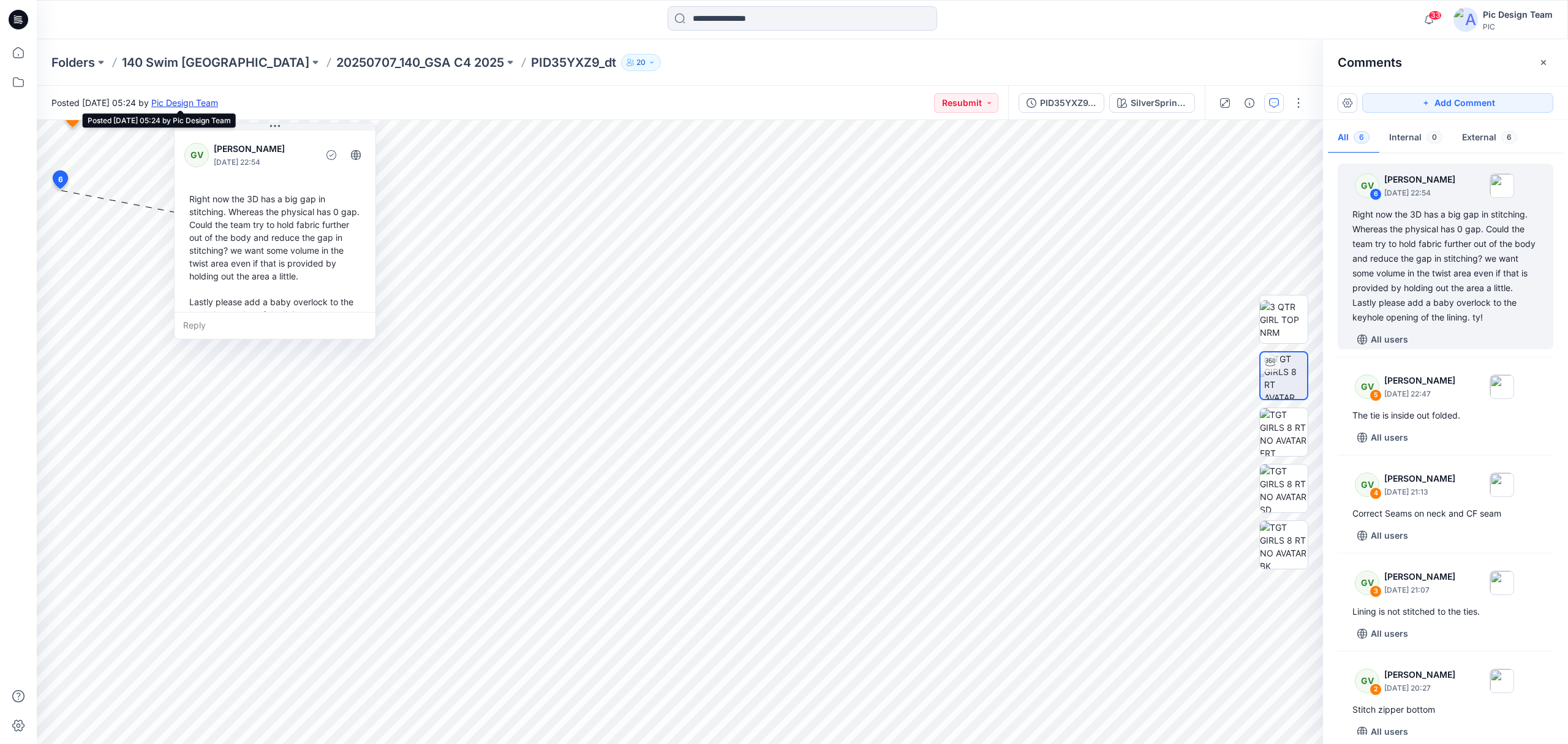
drag, startPoint x: 172, startPoint y: 227, endPoint x: 294, endPoint y: 106, distance: 171.8
click at [294, 106] on div "Posted [DATE] 05:24 by Pic Design Team Resubmit PID35YXZ9_dt_V2 SilverSprings S…" at bounding box center [802, 415] width 1531 height 658
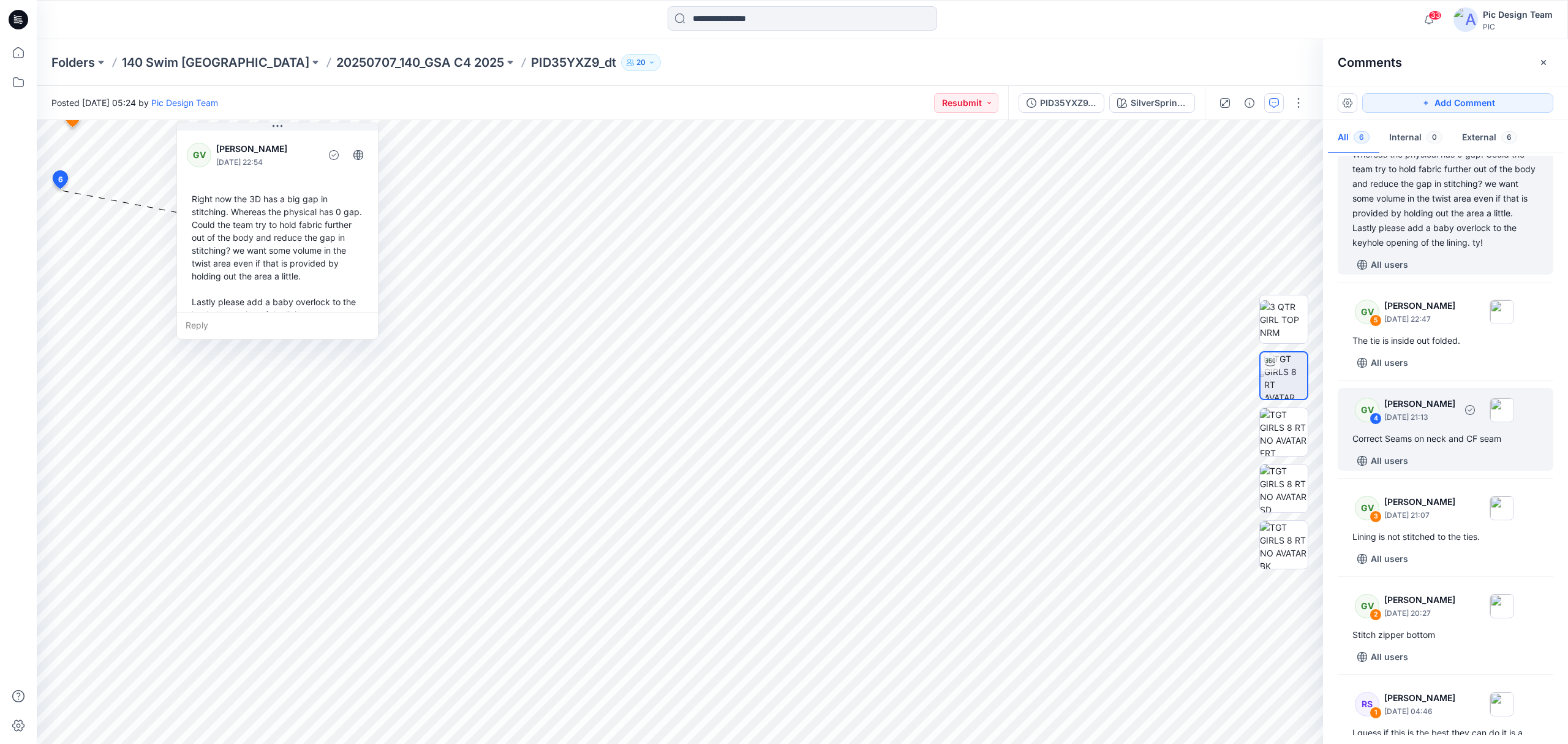
scroll to position [46, 0]
